Goal: Check status: Check status

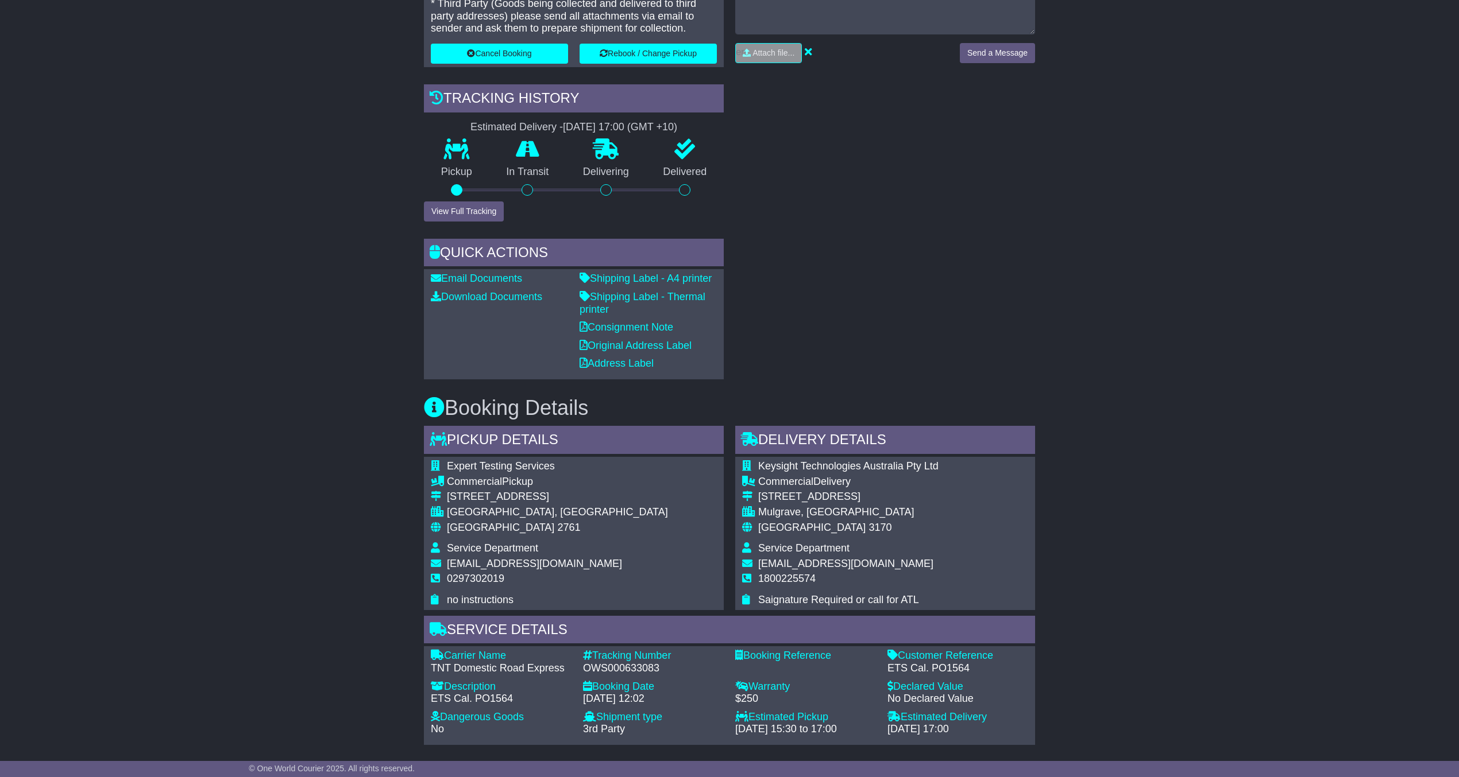
click at [1104, 281] on div "Email Download Tracking Pricing Insurance" at bounding box center [729, 519] width 1459 height 1327
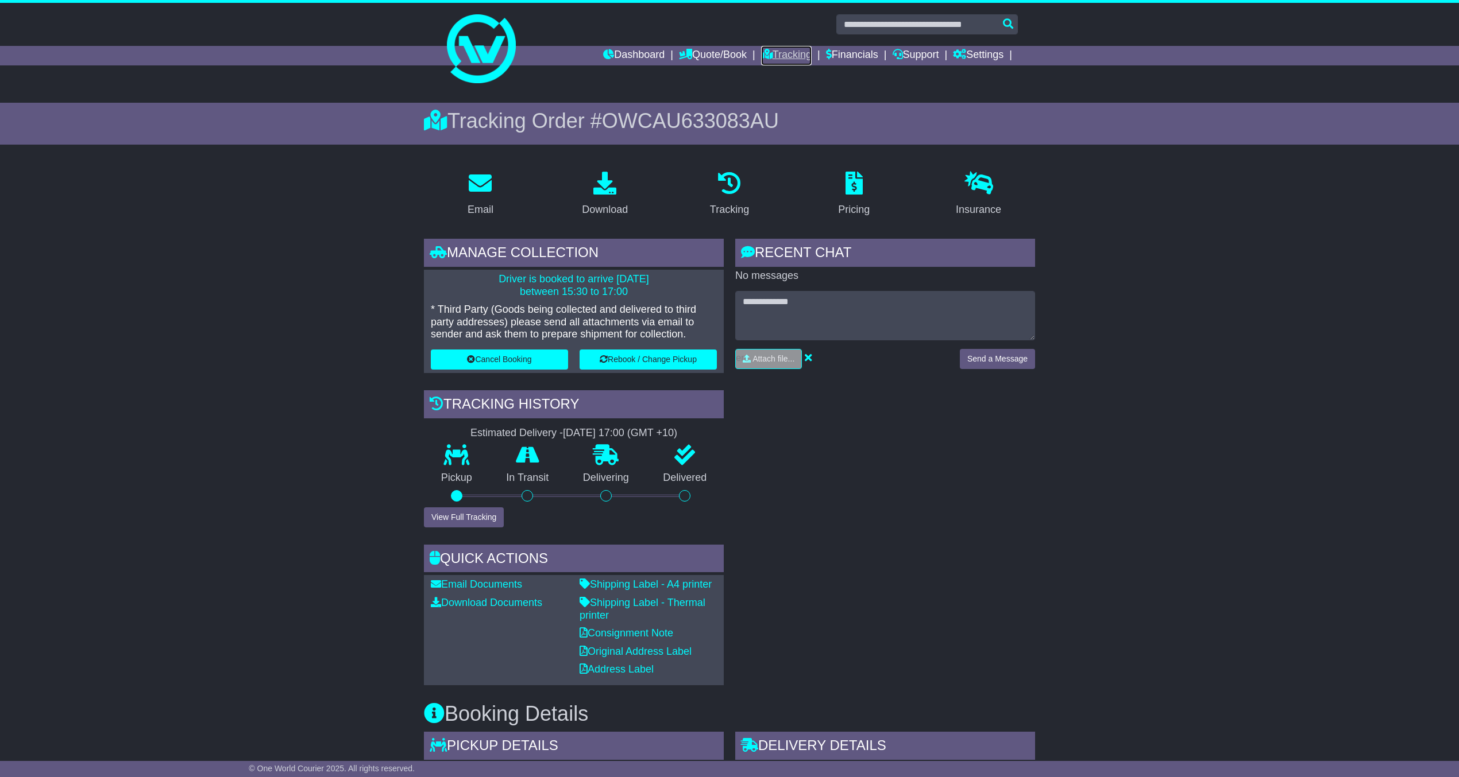
click at [768, 51] on link "Tracking" at bounding box center [786, 56] width 51 height 20
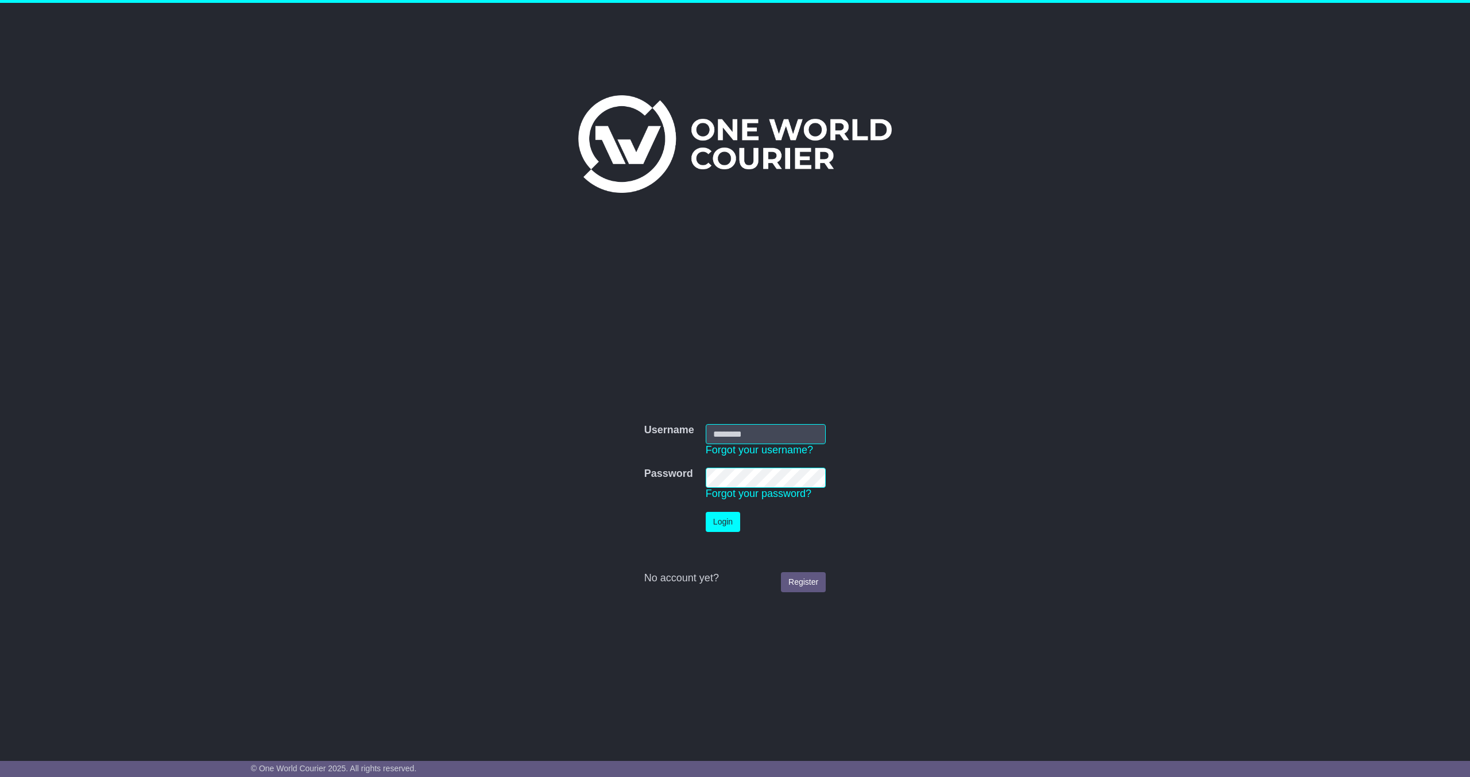
type input "**********"
click at [724, 513] on button "Login" at bounding box center [723, 522] width 34 height 20
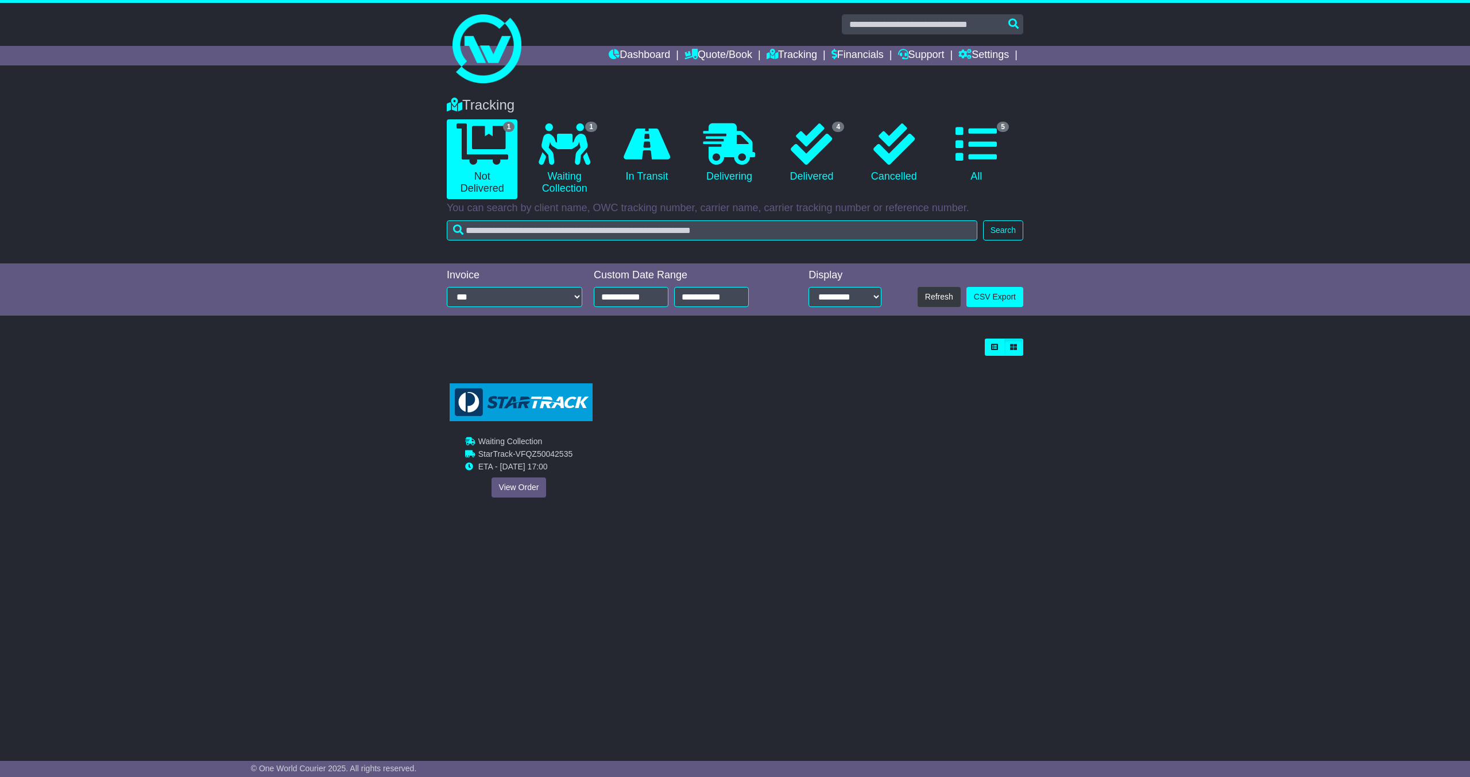
click at [522, 421] on img at bounding box center [521, 403] width 143 height 38
click at [531, 490] on link "View Order" at bounding box center [519, 488] width 55 height 20
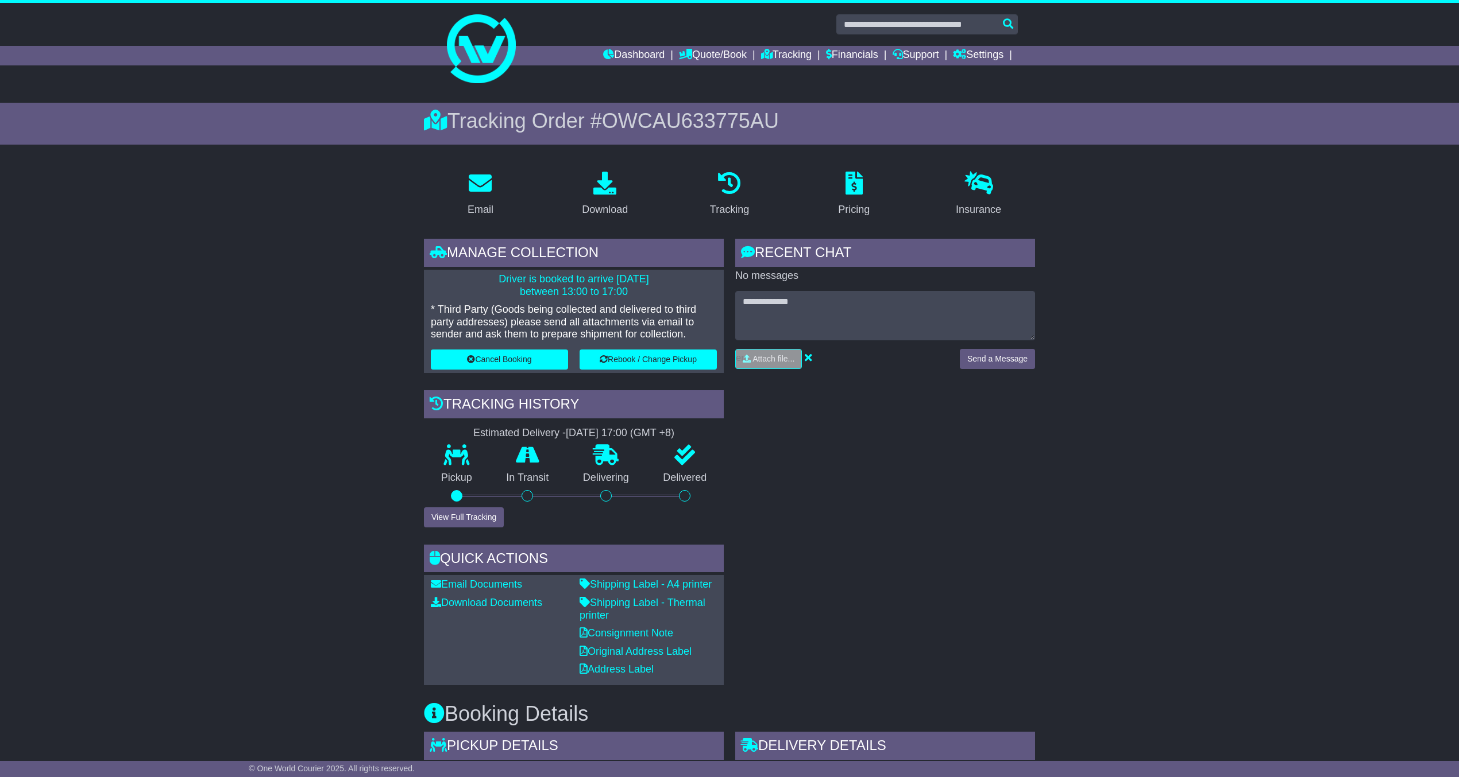
scroll to position [76, 0]
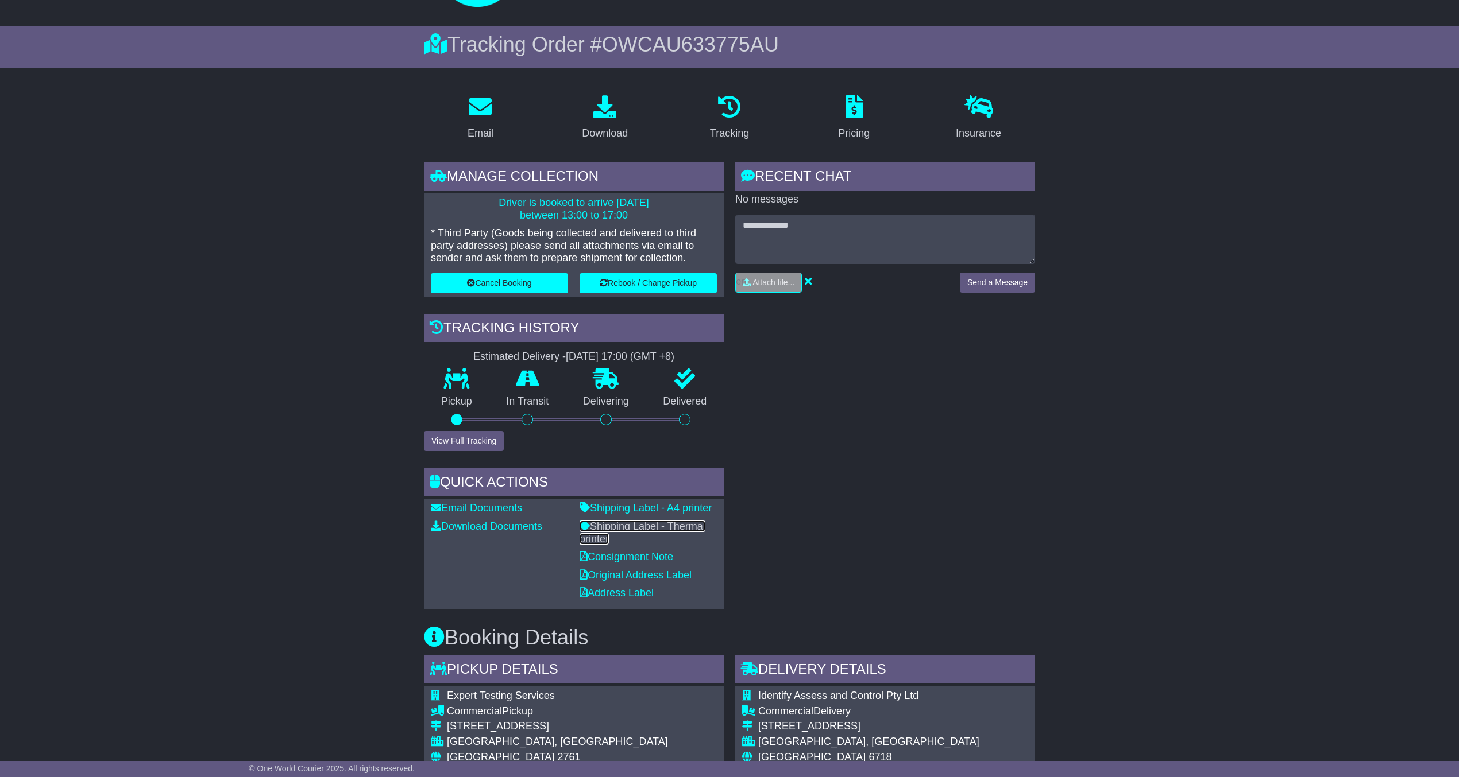
click at [664, 522] on link "Shipping Label - Thermal printer" at bounding box center [642, 533] width 126 height 24
